Goal: Information Seeking & Learning: Learn about a topic

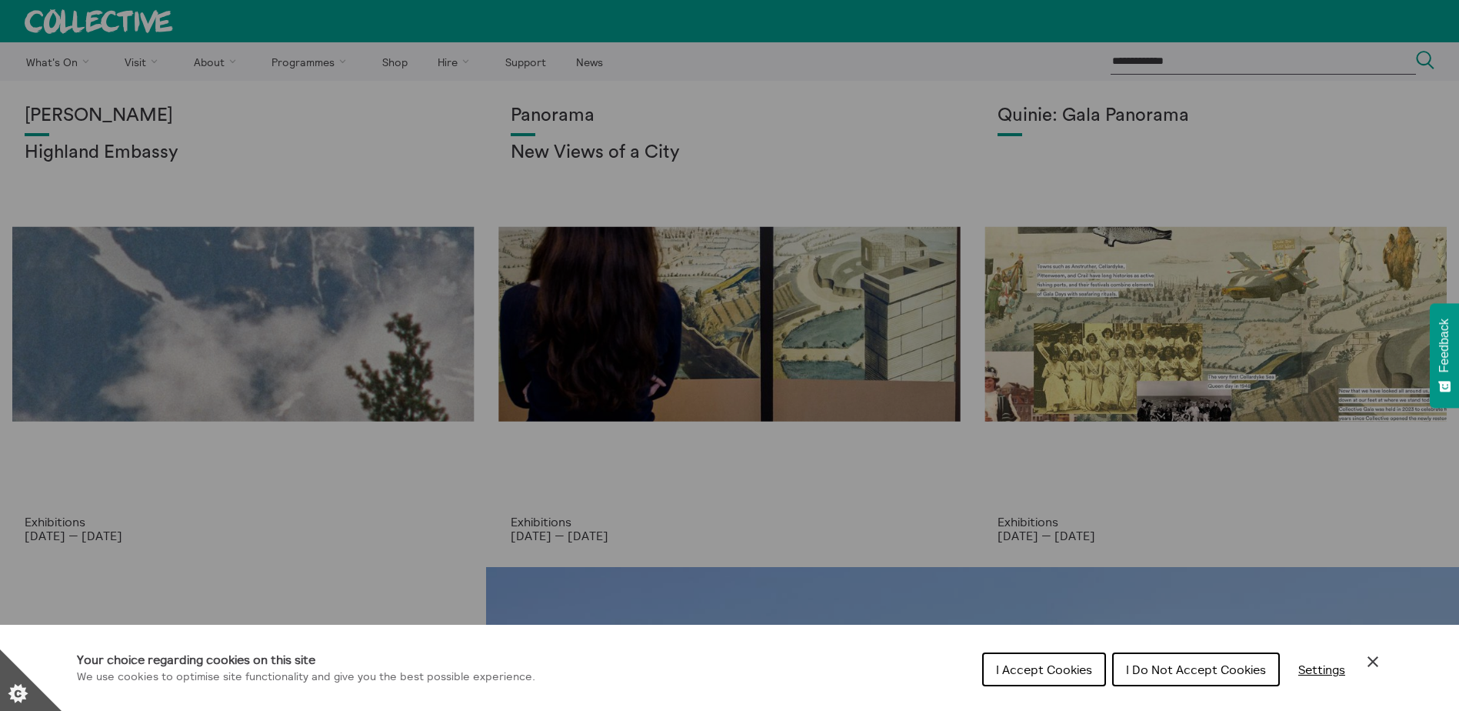
click at [1187, 677] on button "I Do Not Accept Cookies" at bounding box center [1196, 669] width 168 height 34
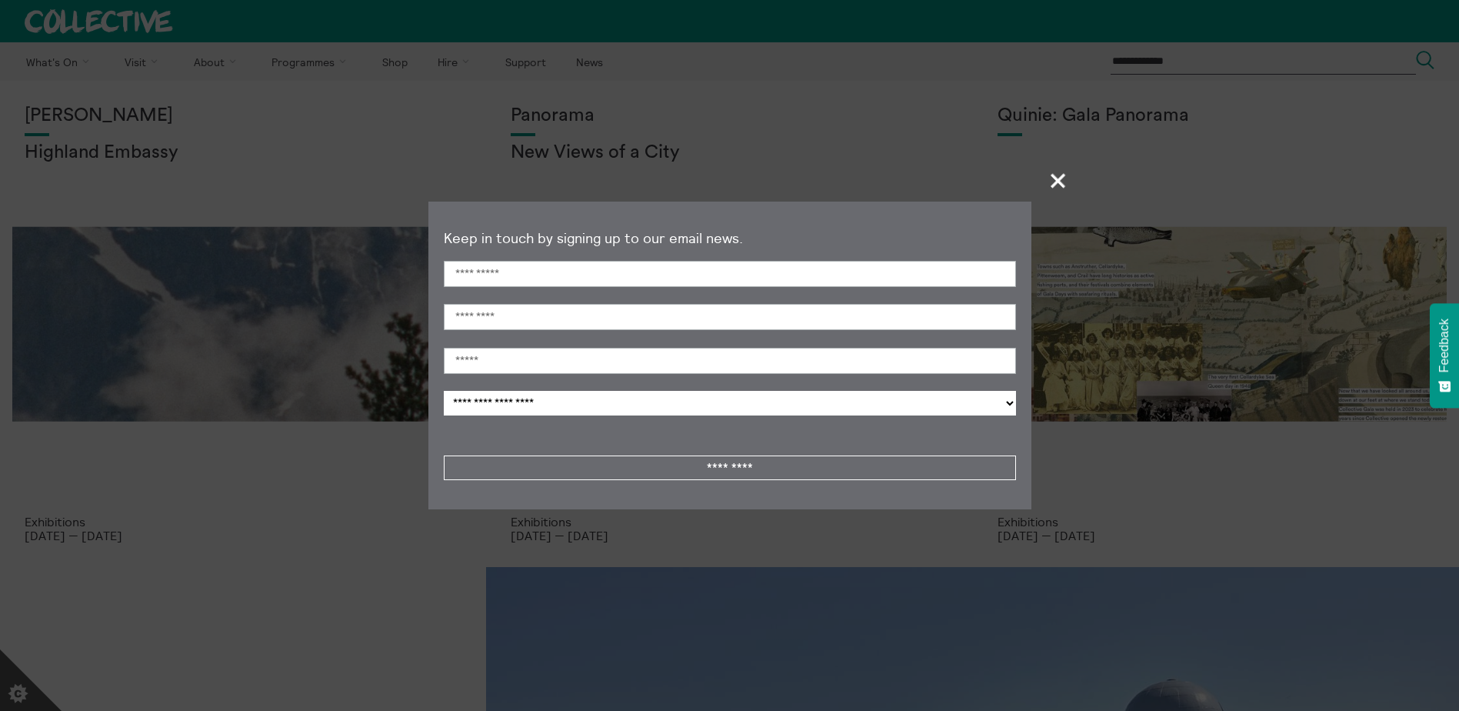
click at [1069, 172] on span "+" at bounding box center [1058, 180] width 45 height 45
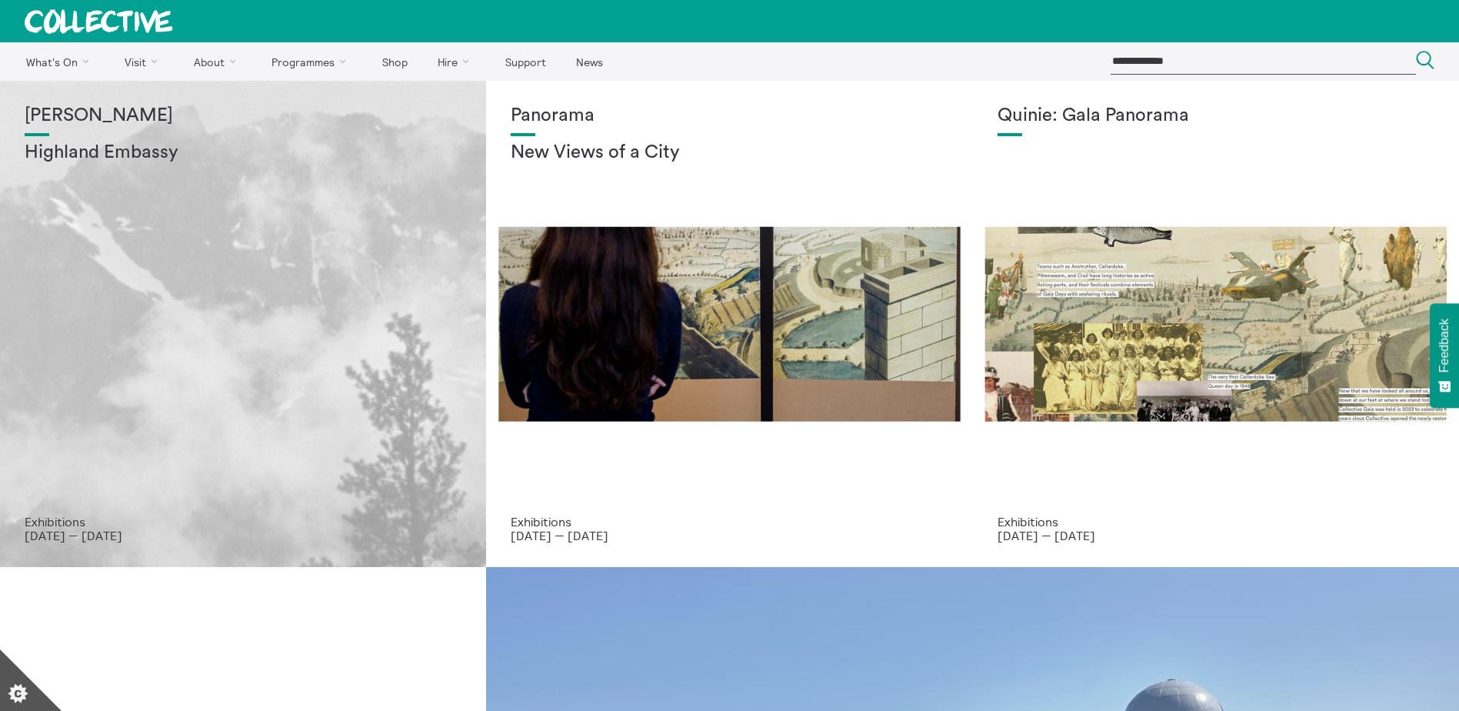
click at [321, 323] on div "Shen Xin Highland Embassy" at bounding box center [243, 309] width 437 height 409
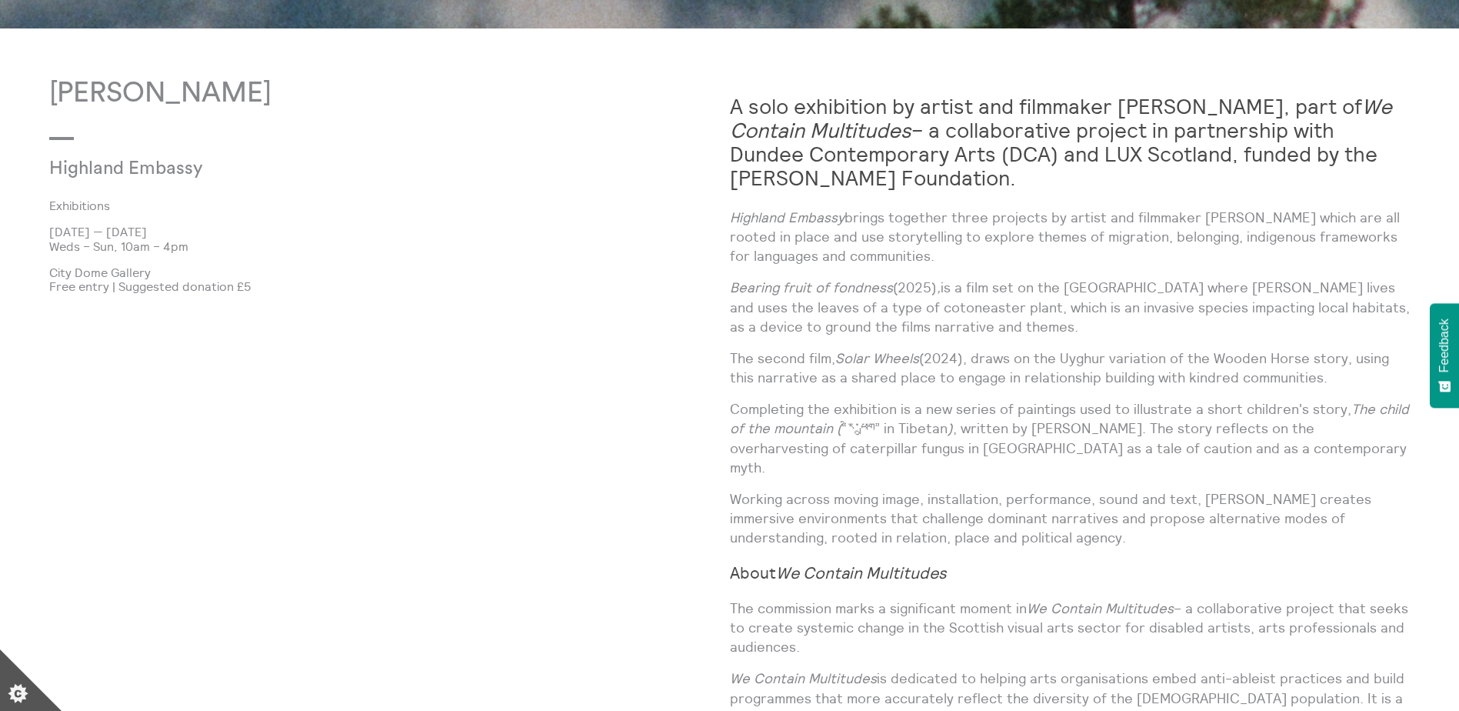
scroll to position [1020, 0]
